Goal: Task Accomplishment & Management: Use online tool/utility

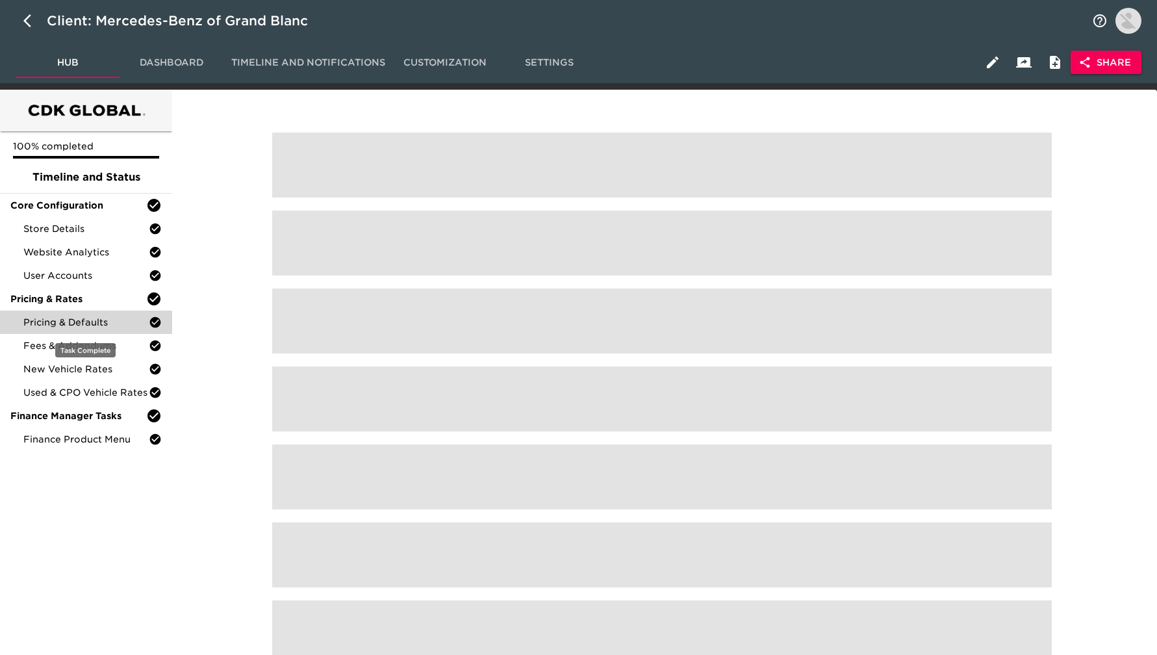
click at [97, 322] on span "Pricing & Defaults" at bounding box center [85, 322] width 125 height 13
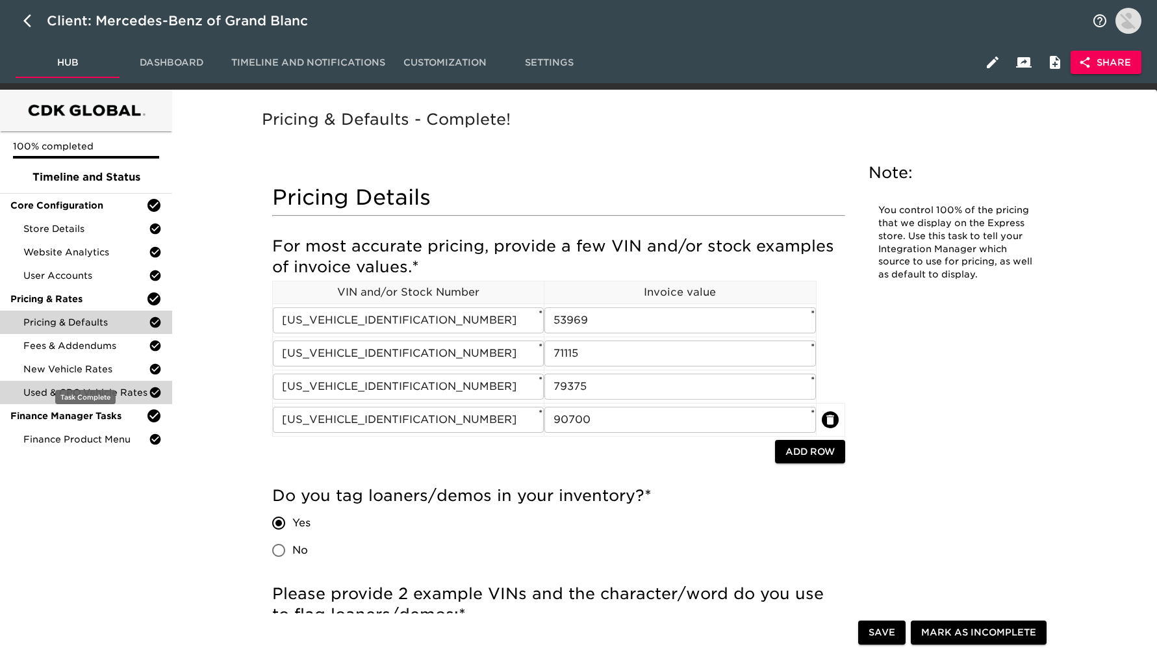
click at [89, 388] on span "Used & CPO Vehicle Rates" at bounding box center [85, 392] width 125 height 13
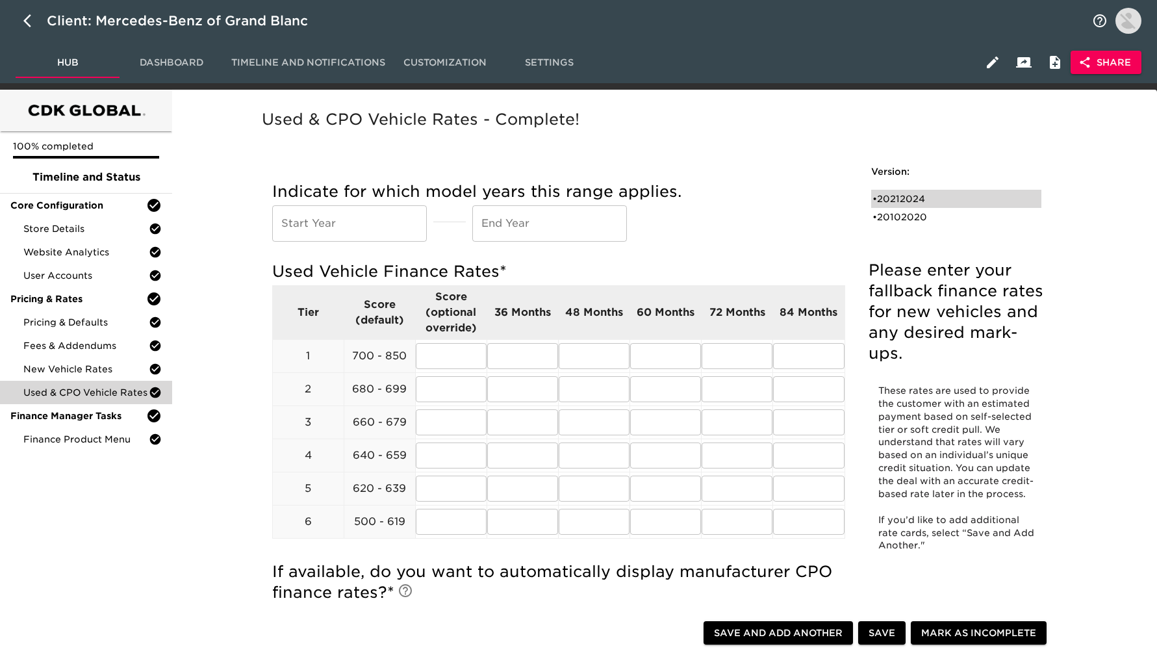
click at [935, 199] on div "• 20212024" at bounding box center [946, 198] width 149 height 13
type input "2021"
type input "2024"
radio input "true"
type input "1.00"
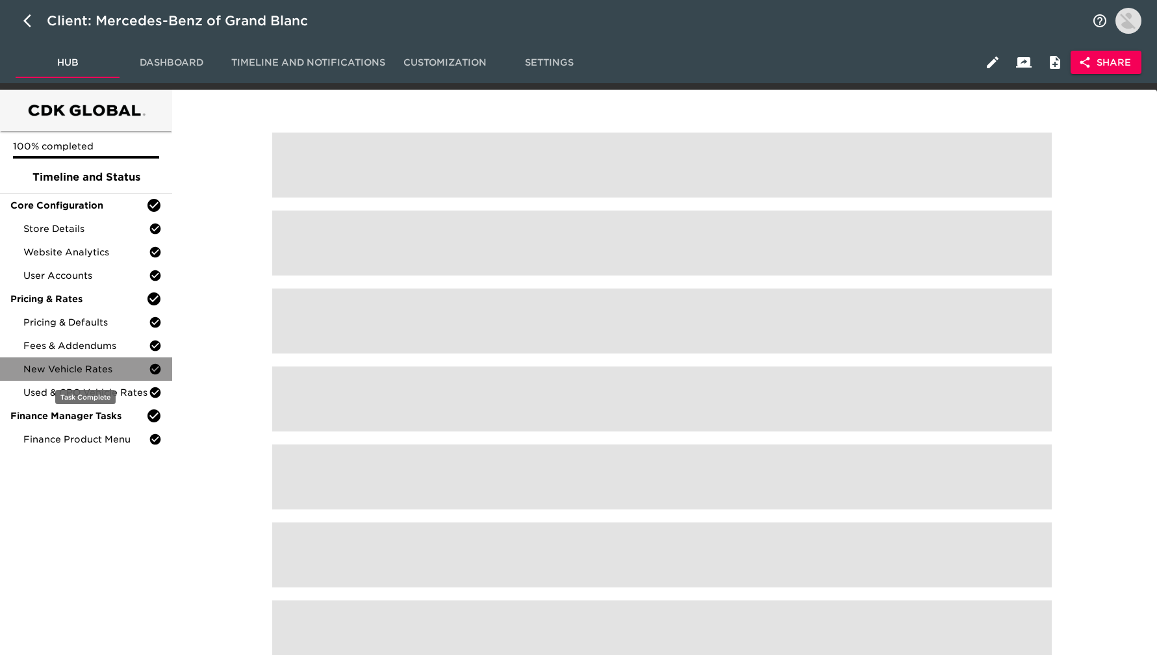
click at [72, 370] on span "New Vehicle Rates" at bounding box center [85, 368] width 125 height 13
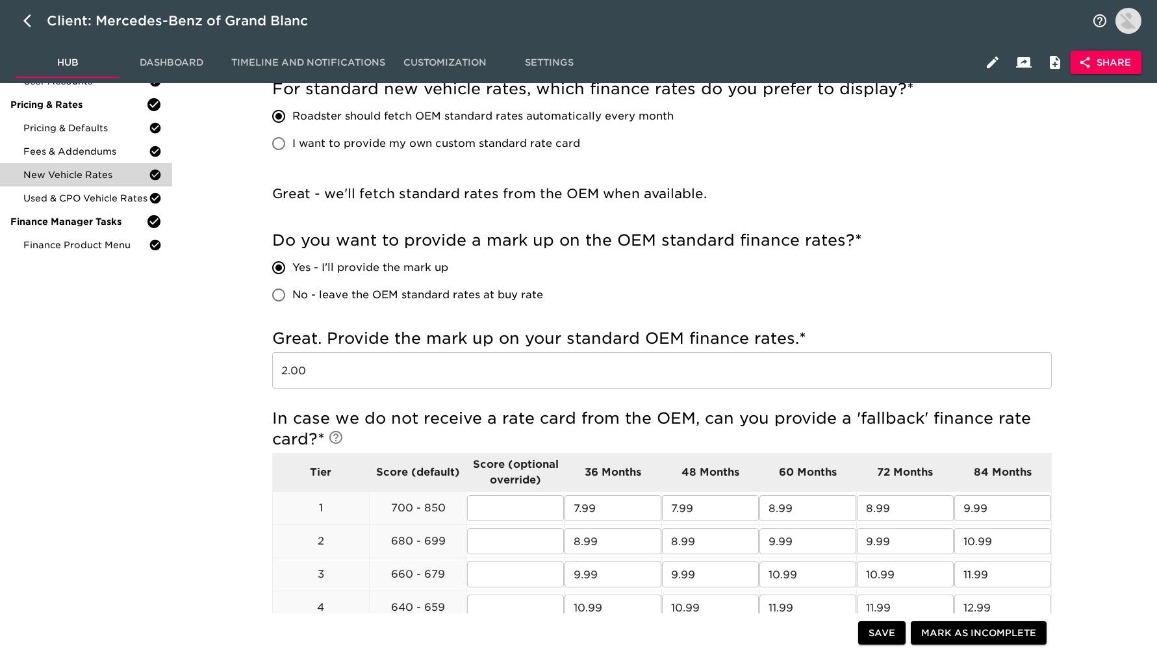
scroll to position [208, 0]
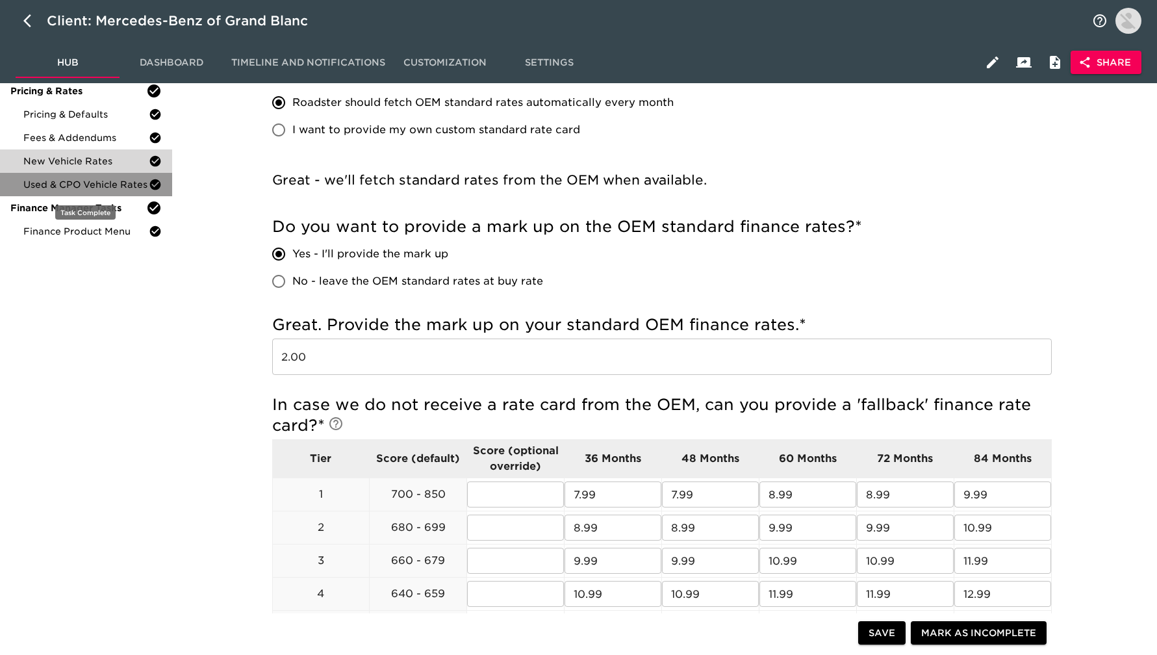
click at [66, 184] on span "Used & CPO Vehicle Rates" at bounding box center [85, 184] width 125 height 13
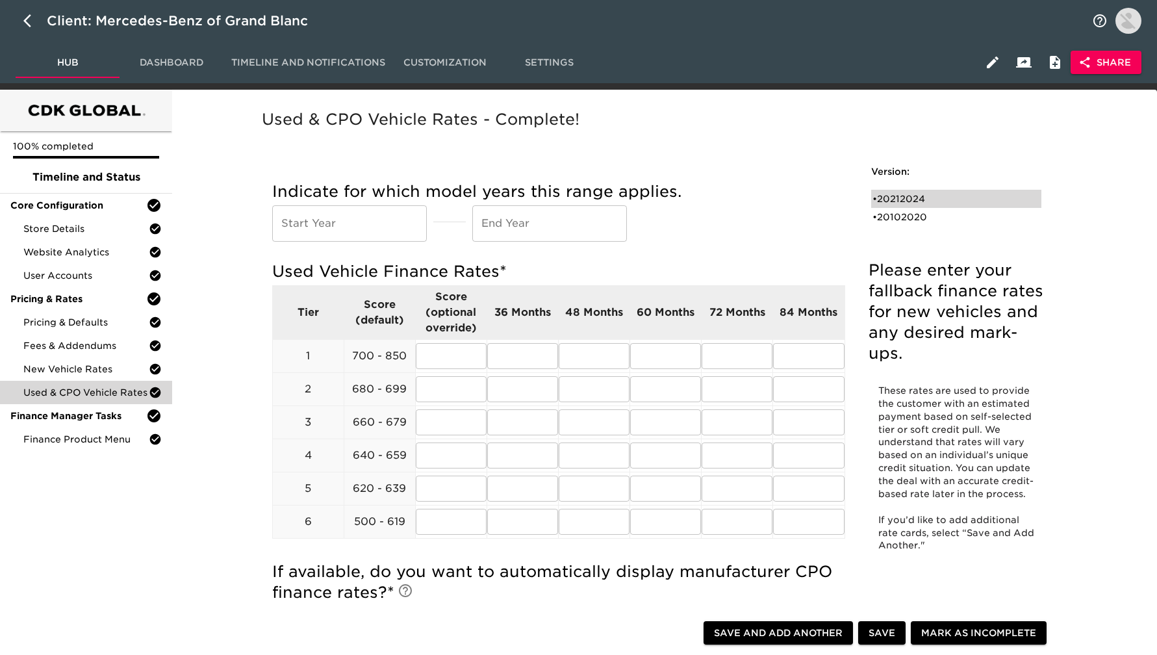
click at [909, 202] on div "• 20212024" at bounding box center [946, 198] width 149 height 13
type input "2021"
type input "2024"
radio input "true"
type input "1.00"
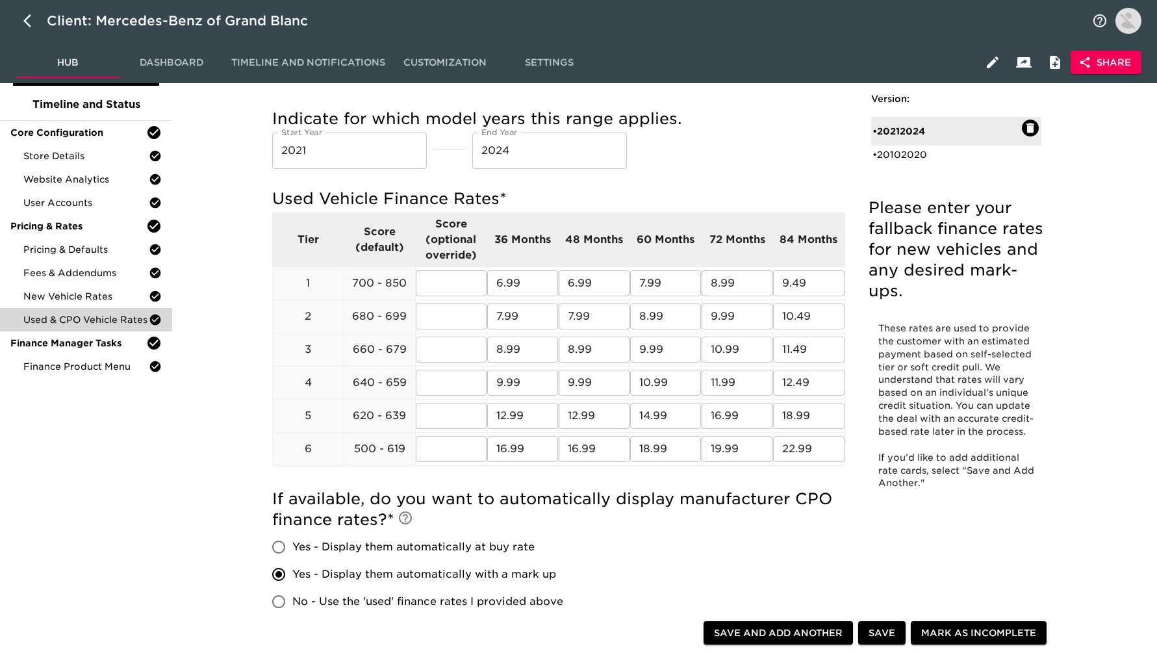
scroll to position [47, 0]
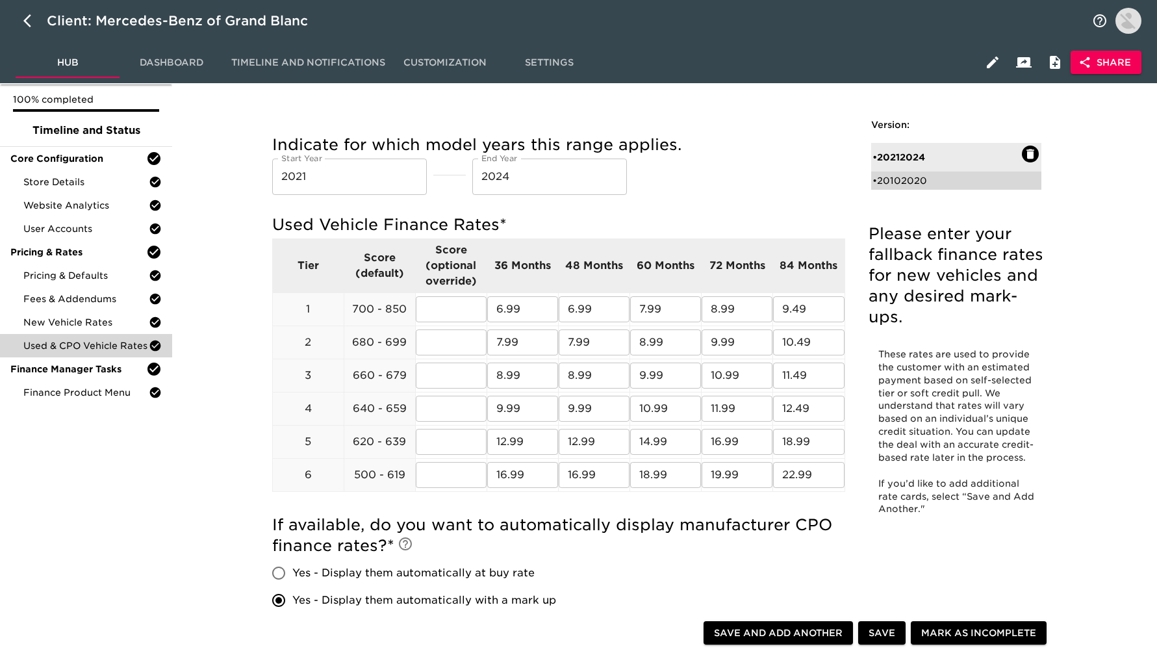
click at [939, 177] on div "• 20102020" at bounding box center [946, 180] width 149 height 13
type input "2010"
type input "2020"
radio input "false"
radio input "true"
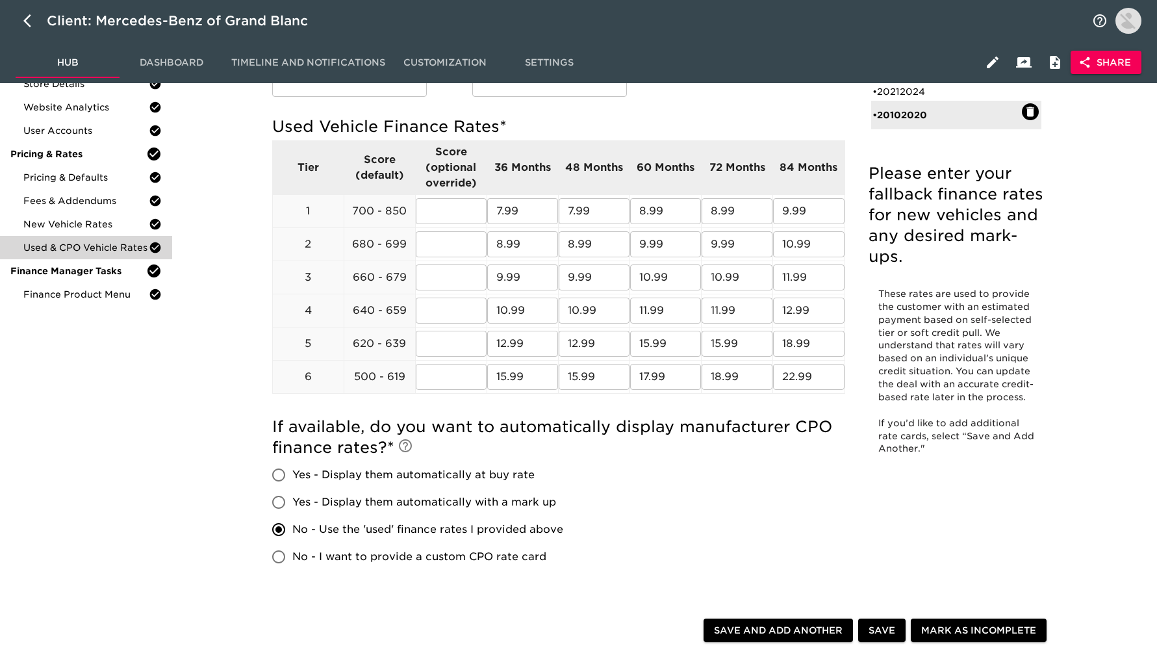
scroll to position [147, 0]
